Goal: Information Seeking & Learning: Learn about a topic

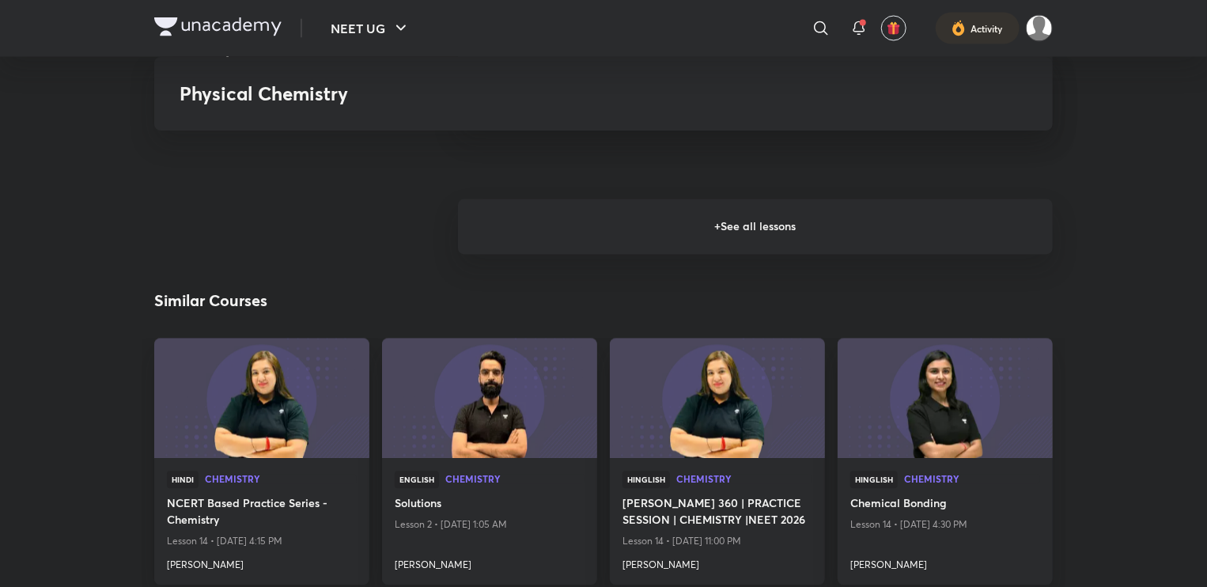
scroll to position [1460, 0]
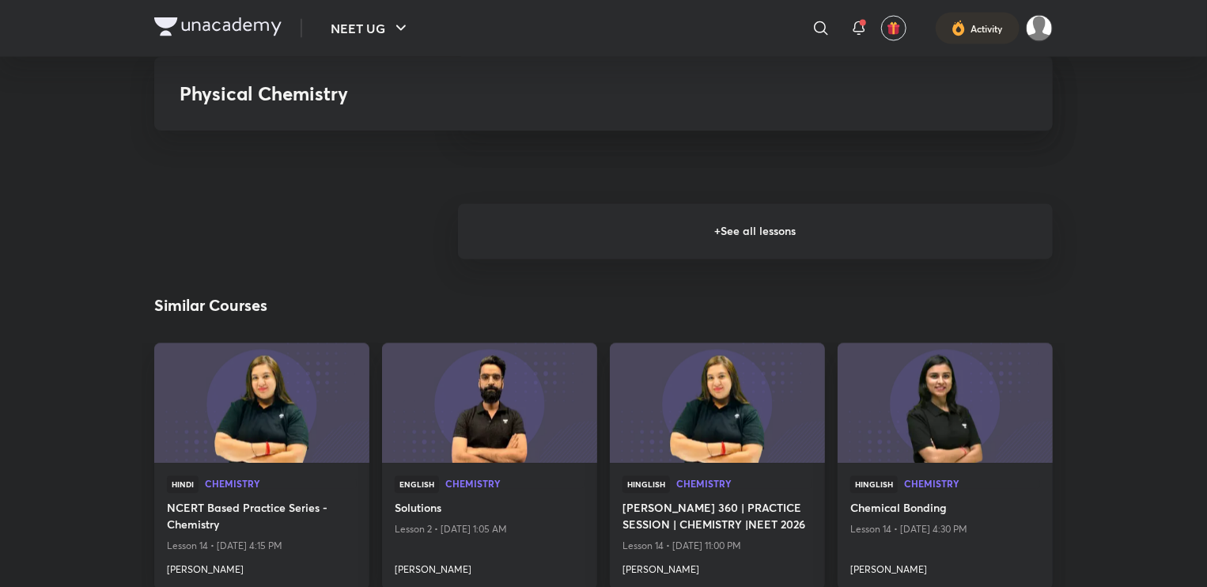
click at [763, 251] on h6 "+ See all lessons" at bounding box center [755, 231] width 595 height 55
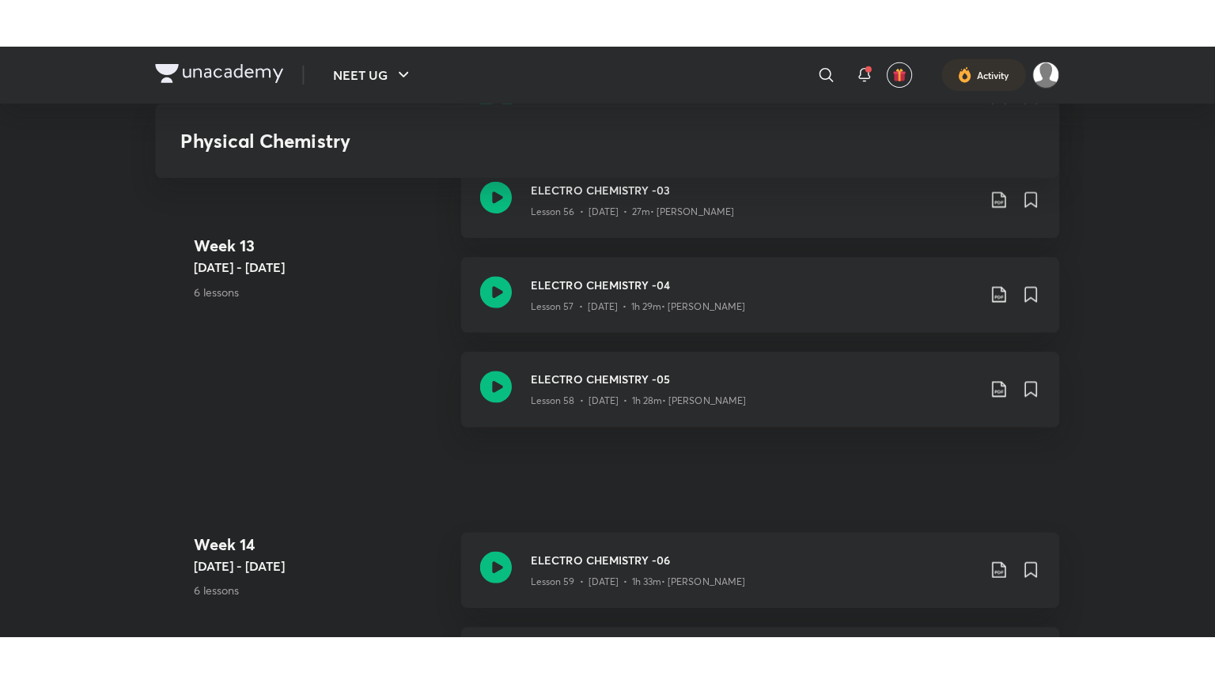
scroll to position [6866, 0]
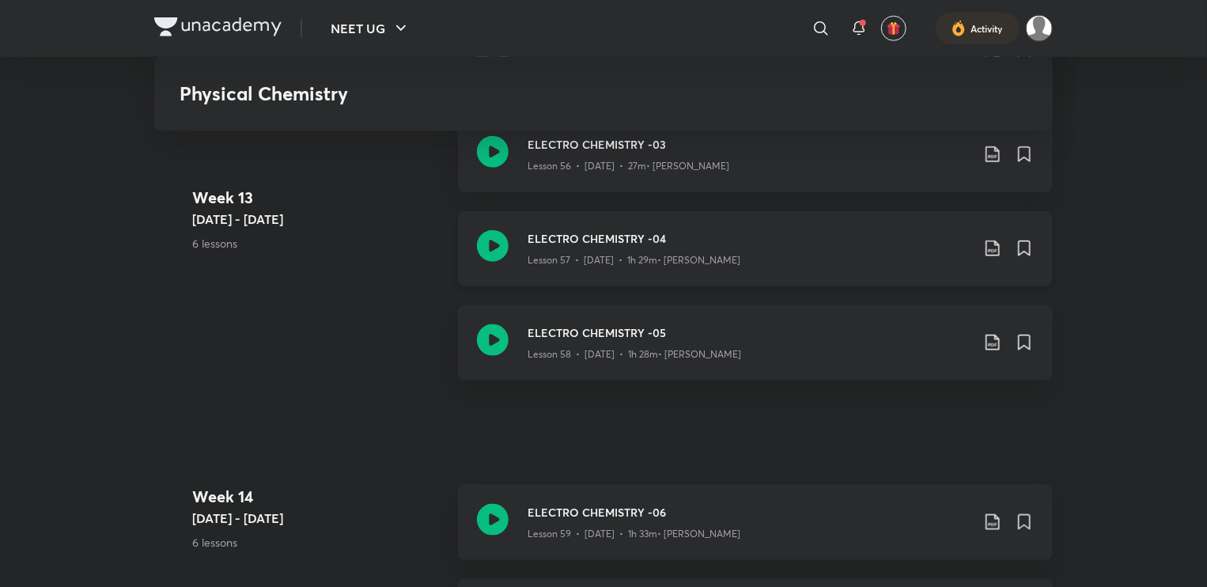
click at [485, 244] on icon at bounding box center [493, 246] width 32 height 32
click at [501, 340] on icon at bounding box center [493, 340] width 32 height 32
